Goal: Task Accomplishment & Management: Manage account settings

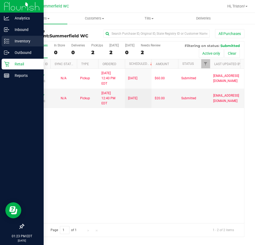
click at [11, 40] on p "Inventory" at bounding box center [25, 41] width 32 height 6
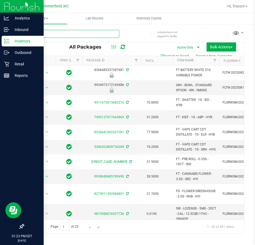
click at [58, 34] on input "text" at bounding box center [71, 34] width 96 height 8
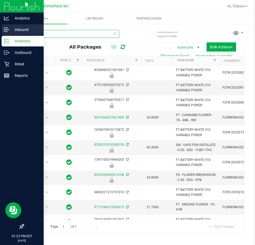
drag, startPoint x: 29, startPoint y: 30, endPoint x: 11, endPoint y: 29, distance: 18.1
click at [12, 29] on div "Analytics Inbound Inventory Outbound Retail Reports 01:23 PM EDT [DATE] 08/24 […" at bounding box center [127, 122] width 255 height 245
type input "variable"
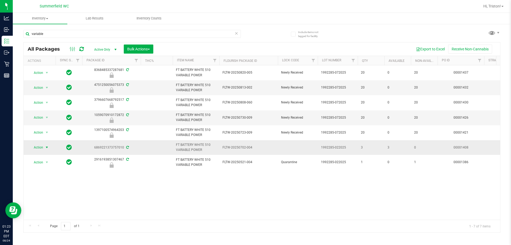
click at [40, 147] on span "Action" at bounding box center [36, 147] width 14 height 7
click at [45, 154] on li "Adjust qty" at bounding box center [49, 156] width 41 height 8
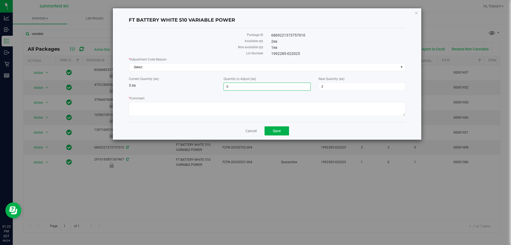
click at [247, 88] on span "0 0" at bounding box center [267, 87] width 87 height 8
type input "-2"
type input "1"
click at [172, 85] on div "Current Quantity (ea) 3 ea" at bounding box center [172, 82] width 95 height 12
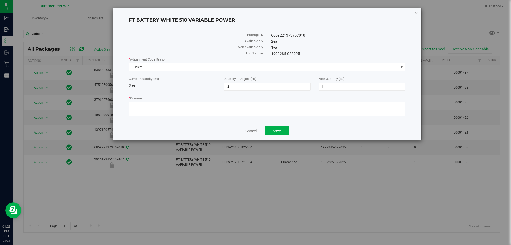
click at [180, 69] on span "Select" at bounding box center [264, 66] width 270 height 7
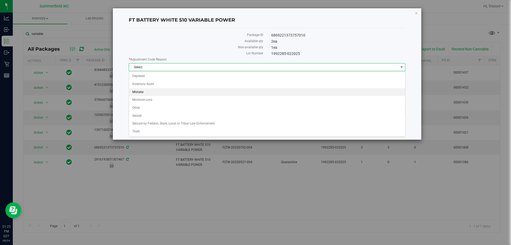
click at [168, 88] on li "Mistake" at bounding box center [267, 92] width 276 height 8
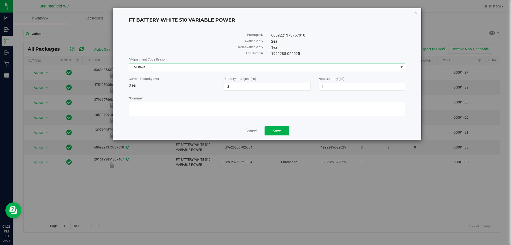
click at [176, 65] on span "Mistake" at bounding box center [264, 66] width 270 height 7
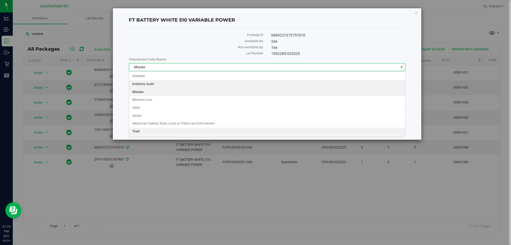
drag, startPoint x: 163, startPoint y: 83, endPoint x: 171, endPoint y: 83, distance: 8.3
click at [163, 83] on li "Inventory Audit" at bounding box center [267, 84] width 276 height 8
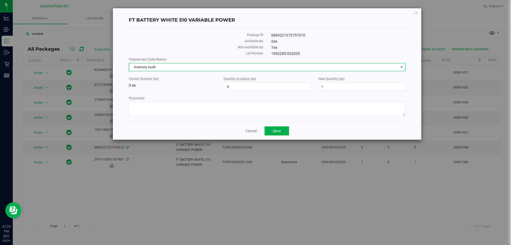
click at [174, 83] on div "Current Quantity (ea) 3 ea" at bounding box center [172, 82] width 95 height 12
click at [196, 111] on textarea "* Comment" at bounding box center [267, 109] width 277 height 14
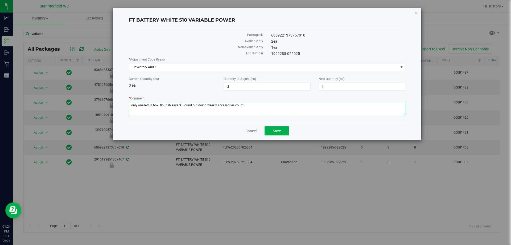
type textarea "only one left in box. flourish says 3. Found out doing weekly accessories count."
drag, startPoint x: 275, startPoint y: 48, endPoint x: 269, endPoint y: 47, distance: 5.9
click at [255, 47] on div "1 ea" at bounding box center [338, 48] width 142 height 6
click at [255, 48] on div "1 ea" at bounding box center [338, 48] width 142 height 6
drag, startPoint x: 274, startPoint y: 39, endPoint x: 263, endPoint y: 37, distance: 10.9
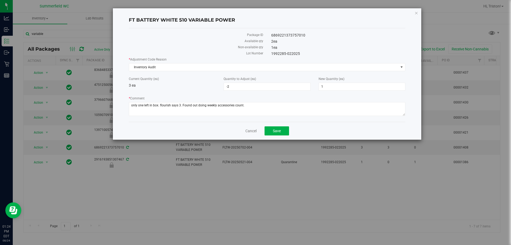
click at [255, 37] on div "Package ID 6869221373757010 Available qty 2 ea Non-available qty 1 ea Lot Numbe…" at bounding box center [267, 74] width 277 height 93
click at [255, 44] on div "2 ea" at bounding box center [338, 42] width 142 height 6
click at [255, 132] on span "Save" at bounding box center [277, 131] width 8 height 4
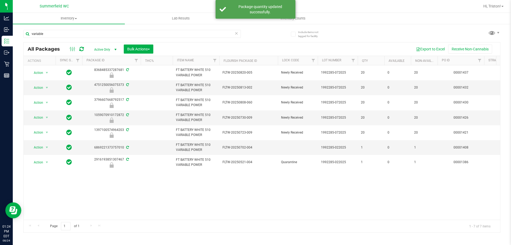
click at [255, 203] on div "Action Action Edit attributes Global inventory Locate package Package audit log…" at bounding box center [262, 142] width 477 height 154
click at [255, 183] on div "Action Action Edit attributes Global inventory Locate package Package audit log…" at bounding box center [262, 142] width 477 height 154
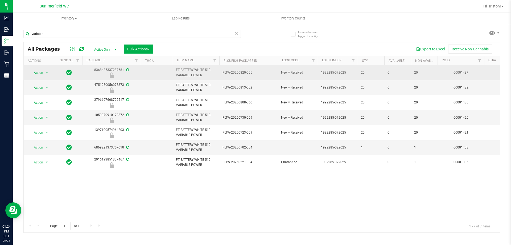
drag, startPoint x: 345, startPoint y: 74, endPoint x: 317, endPoint y: 74, distance: 27.4
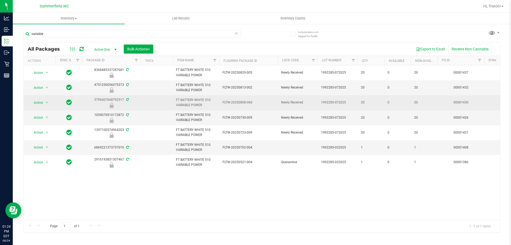
click at [255, 99] on td "1992285-072025" at bounding box center [338, 102] width 40 height 15
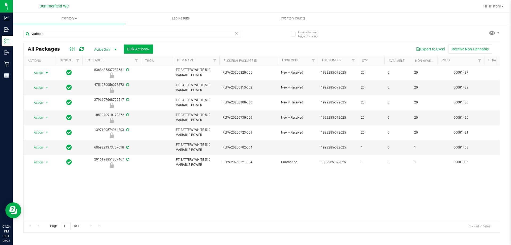
drag, startPoint x: 39, startPoint y: 71, endPoint x: 48, endPoint y: 87, distance: 17.9
click at [39, 71] on span "Action" at bounding box center [36, 72] width 14 height 7
click at [51, 132] on li "Unlock package" at bounding box center [46, 136] width 34 height 8
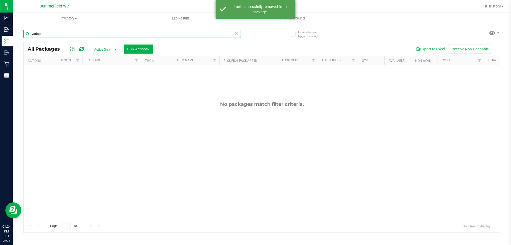
drag, startPoint x: 88, startPoint y: 31, endPoint x: 13, endPoint y: 33, distance: 75.4
click at [13, 33] on div "Include items not tagged for facility variable All Packages Active Only Active …" at bounding box center [262, 104] width 499 height 162
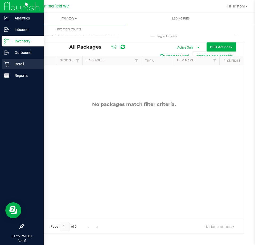
click at [12, 64] on p "Retail" at bounding box center [25, 64] width 32 height 6
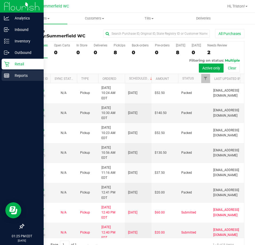
click at [10, 70] on div "Reports" at bounding box center [23, 75] width 42 height 11
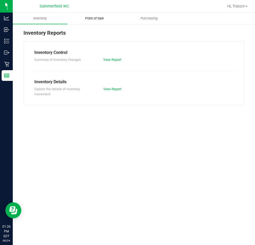
click at [95, 16] on span "Point of Sale" at bounding box center [94, 18] width 33 height 5
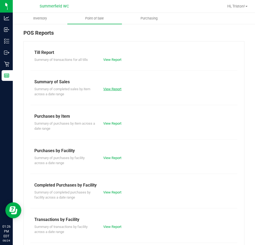
click at [115, 87] on link "View Report" at bounding box center [112, 89] width 18 height 4
